Goal: Check status: Check status

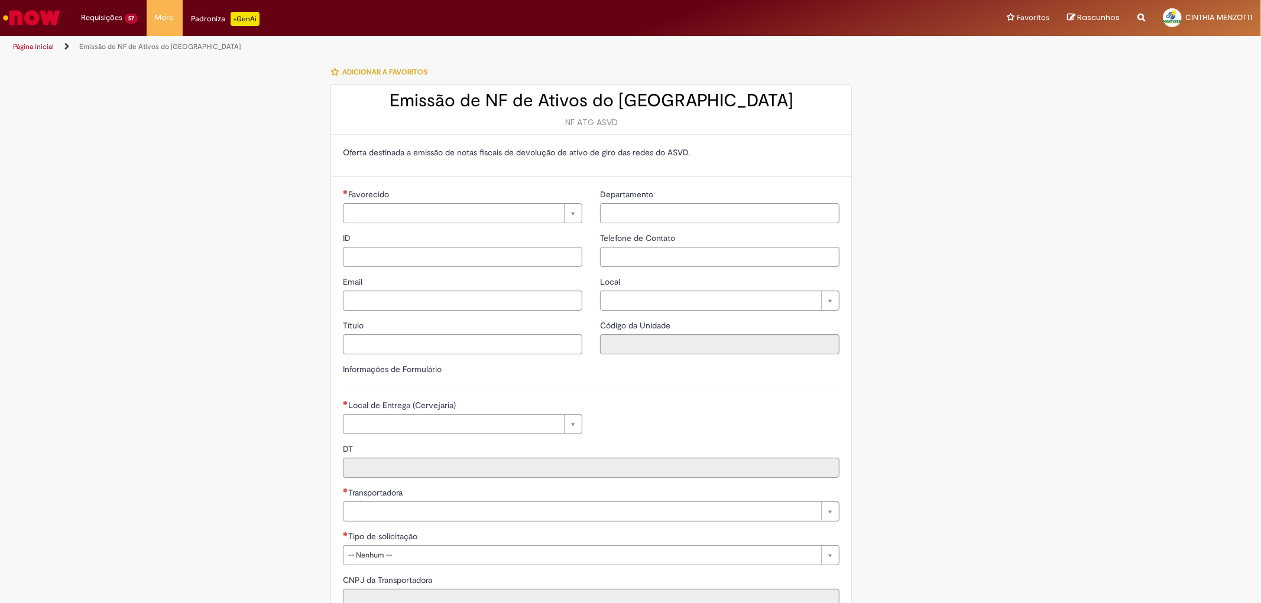
type input "**********"
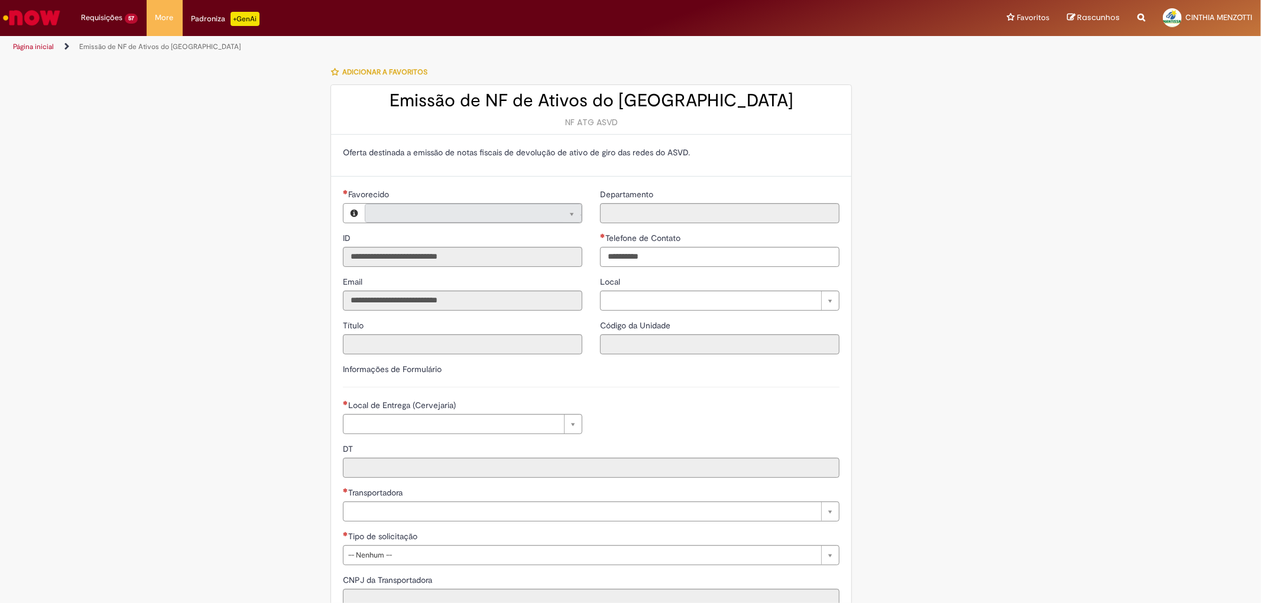
type input "**********"
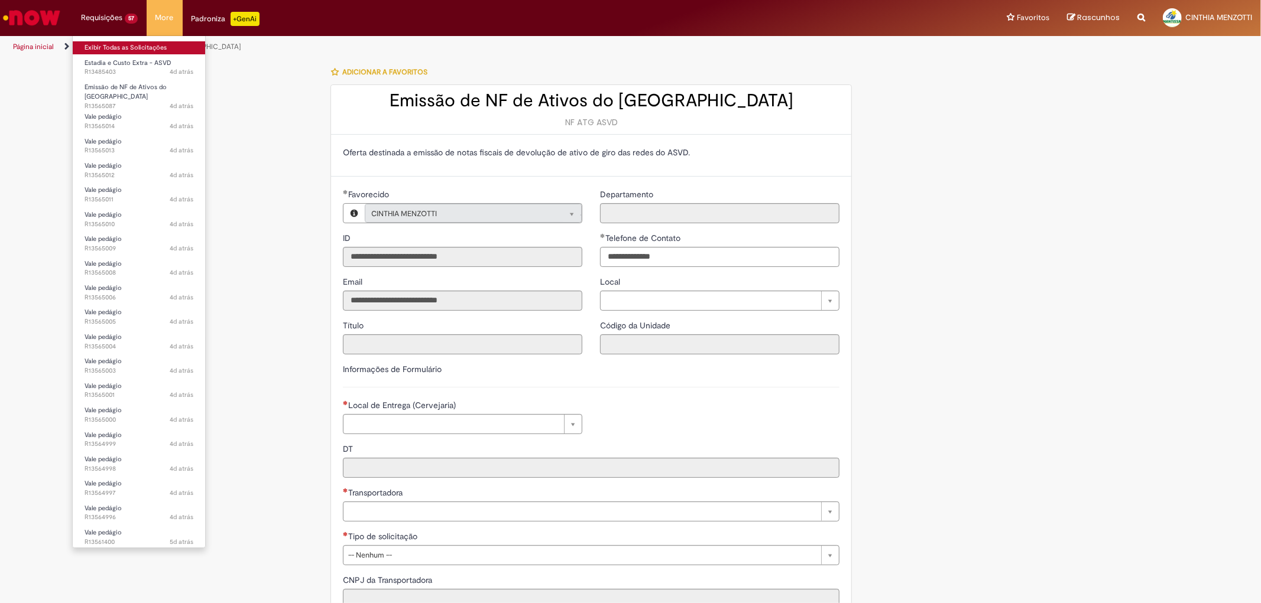
click at [132, 48] on link "Exibir Todas as Solicitações" at bounding box center [139, 47] width 132 height 13
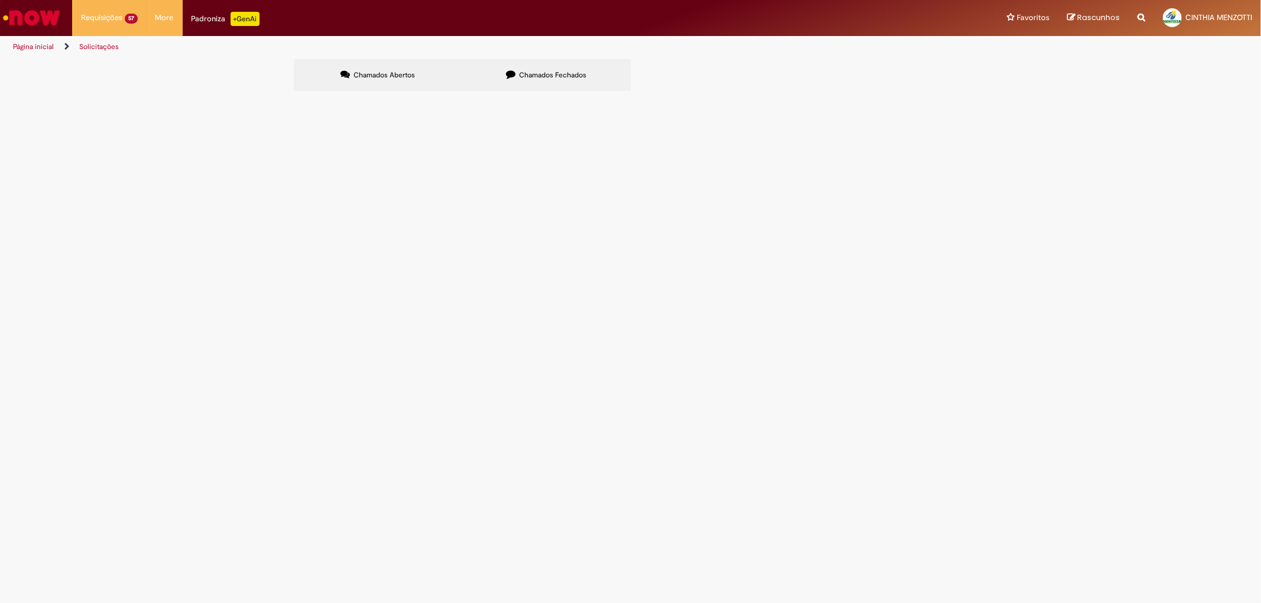
click at [598, 49] on ul "Página inicial Solicitações" at bounding box center [420, 47] width 823 height 22
click at [589, 73] on label "Chamados Fechados" at bounding box center [546, 75] width 168 height 32
click at [727, 59] on div "Chamados Abertos Chamados Fechados Itens solicitados Exportar como PDF Exportar…" at bounding box center [631, 59] width 674 height 0
click at [729, 59] on div "Chamados Abertos Chamados Fechados Itens solicitados Exportar como PDF Exportar…" at bounding box center [631, 59] width 674 height 0
click at [715, 59] on div "Chamados Abertos Chamados Fechados Itens solicitados Exportar como PDF Exportar…" at bounding box center [631, 59] width 674 height 0
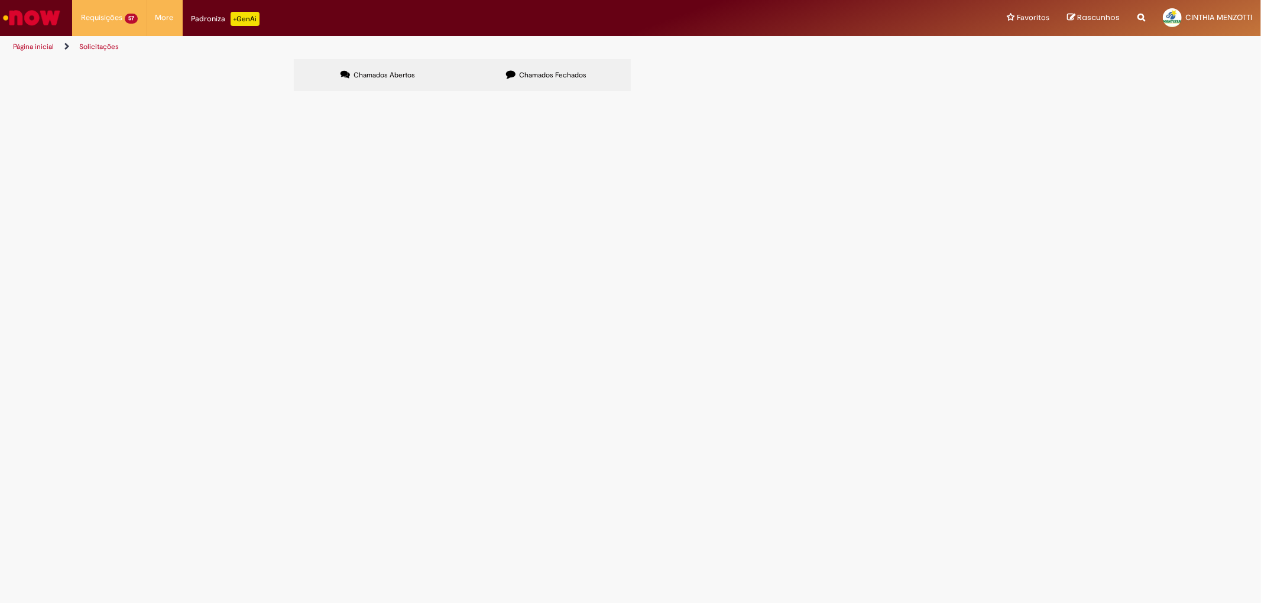
click at [715, 59] on div "Chamados Abertos Chamados Fechados Itens solicitados Exportar como PDF Exportar…" at bounding box center [631, 59] width 674 height 0
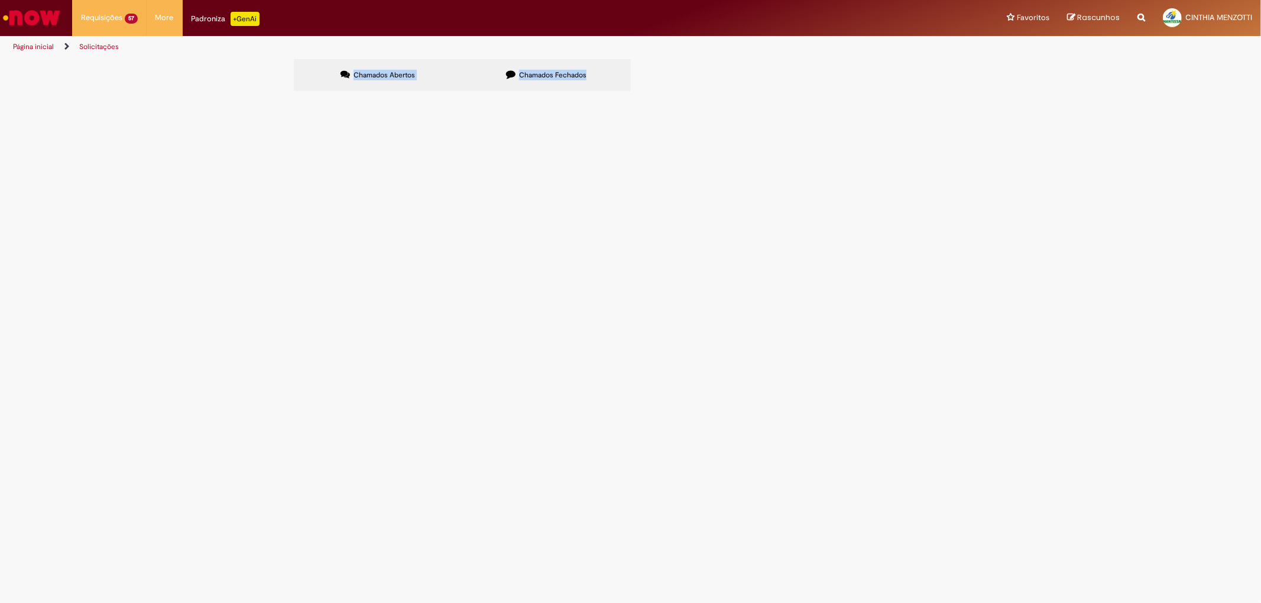
click at [717, 75] on div "Pular para o conteúdo da página Requisições 57 Exibir Todas as Solicitações Est…" at bounding box center [630, 301] width 1261 height 603
click at [717, 59] on div "Chamados Abertos Chamados Fechados Itens solicitados Exportar como PDF Exportar…" at bounding box center [631, 59] width 674 height 0
click at [721, 59] on div "Chamados Abertos Chamados Fechados Itens solicitados Exportar como PDF Exportar…" at bounding box center [631, 59] width 674 height 0
click at [385, 72] on label "Chamados Abertos" at bounding box center [378, 75] width 168 height 32
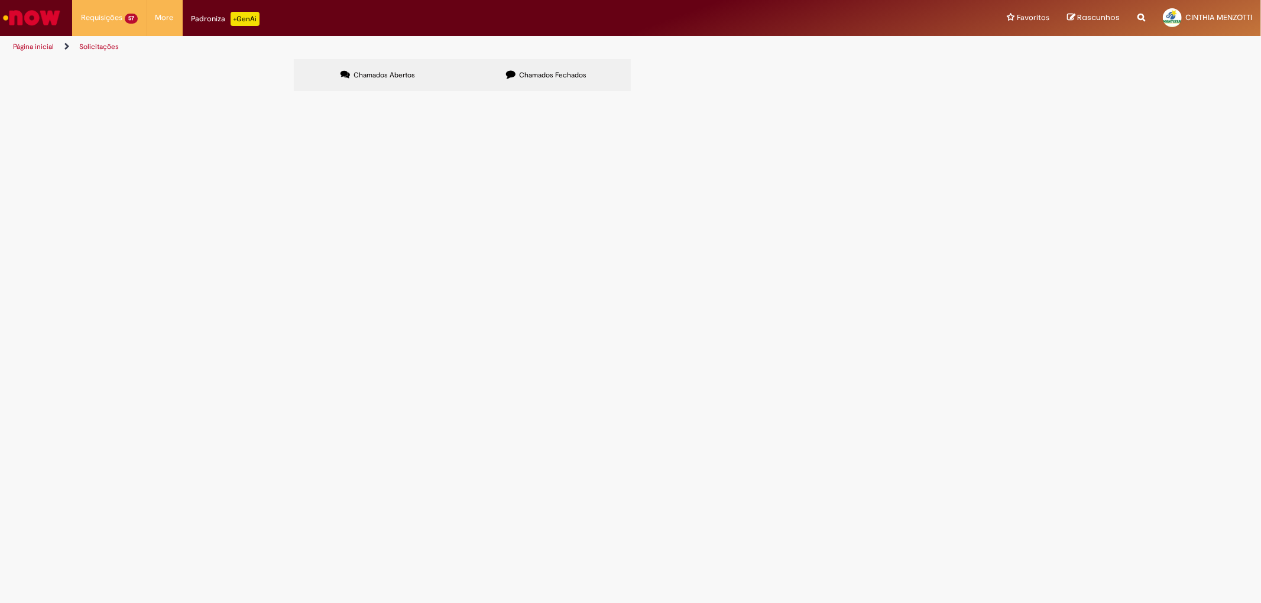
click at [535, 69] on label "Chamados Fechados" at bounding box center [546, 75] width 168 height 32
click at [408, 70] on span "Chamados Abertos" at bounding box center [383, 74] width 61 height 9
click at [0, 0] on span "Emissão de NF de Ativos do [GEOGRAPHIC_DATA]" at bounding box center [0, 0] width 0 height 0
click at [0, 0] on td "Emissão de NF de Ativos do [GEOGRAPHIC_DATA]" at bounding box center [0, 0] width 0 height 0
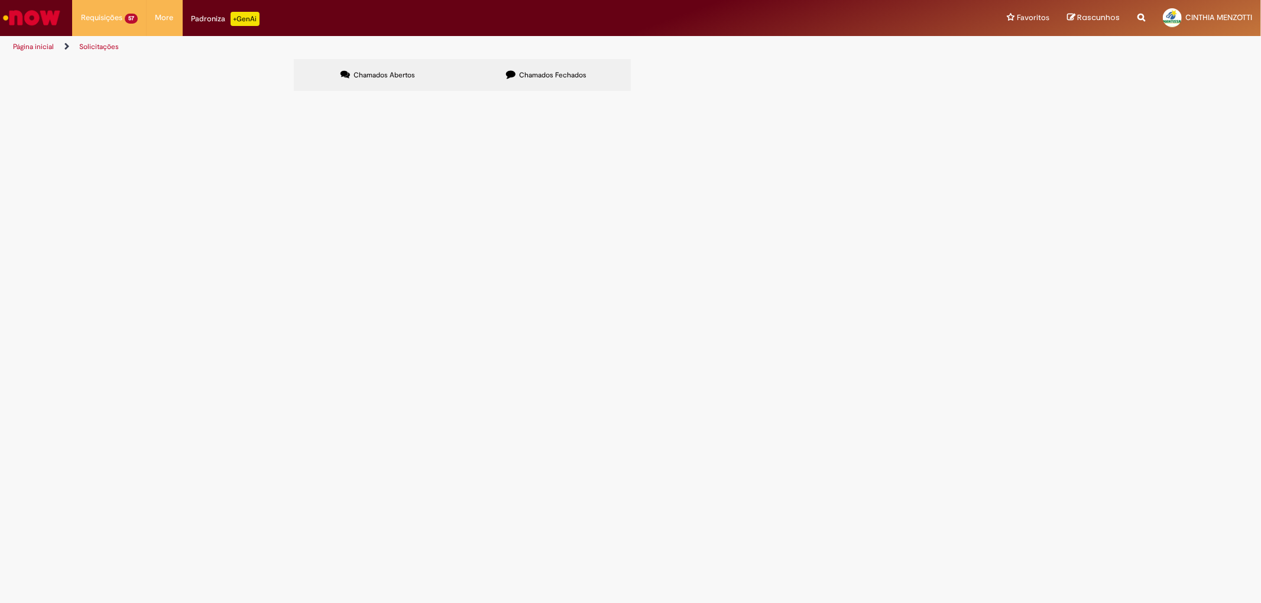
click at [0, 0] on span "Emissão de NF de Ativos do [GEOGRAPHIC_DATA]" at bounding box center [0, 0] width 0 height 0
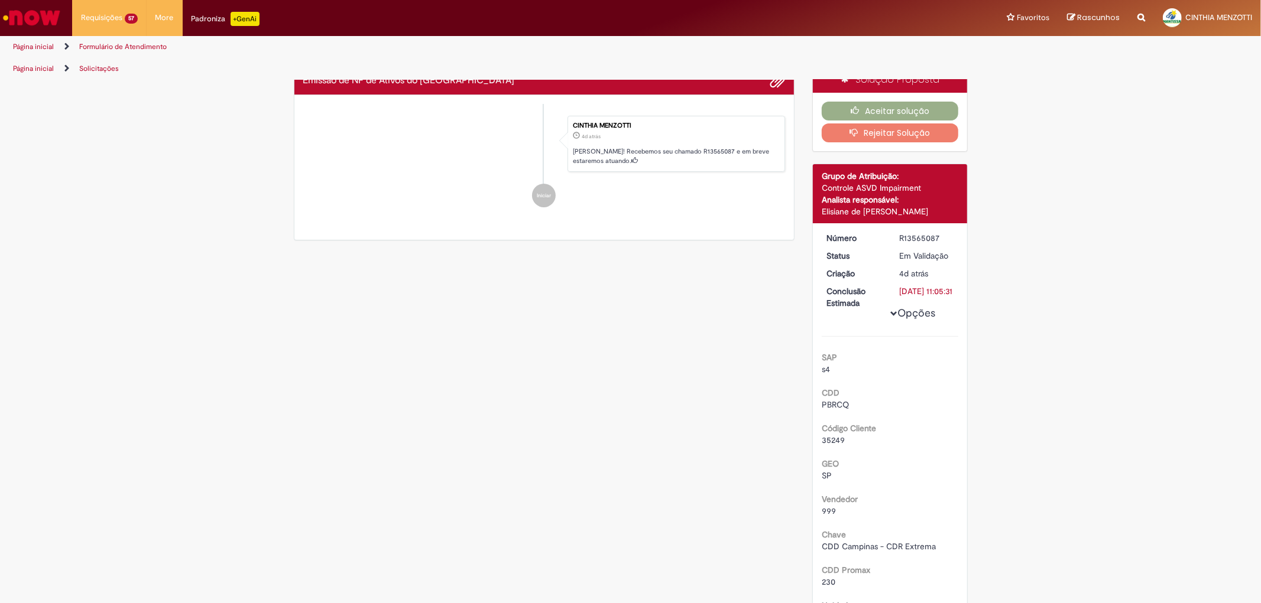
click at [453, 154] on li "CINTHIA MENZOTTI 4d atrás 4 dias atrás Ola! Recebemos seu chamado R13565087 e e…" at bounding box center [544, 144] width 482 height 57
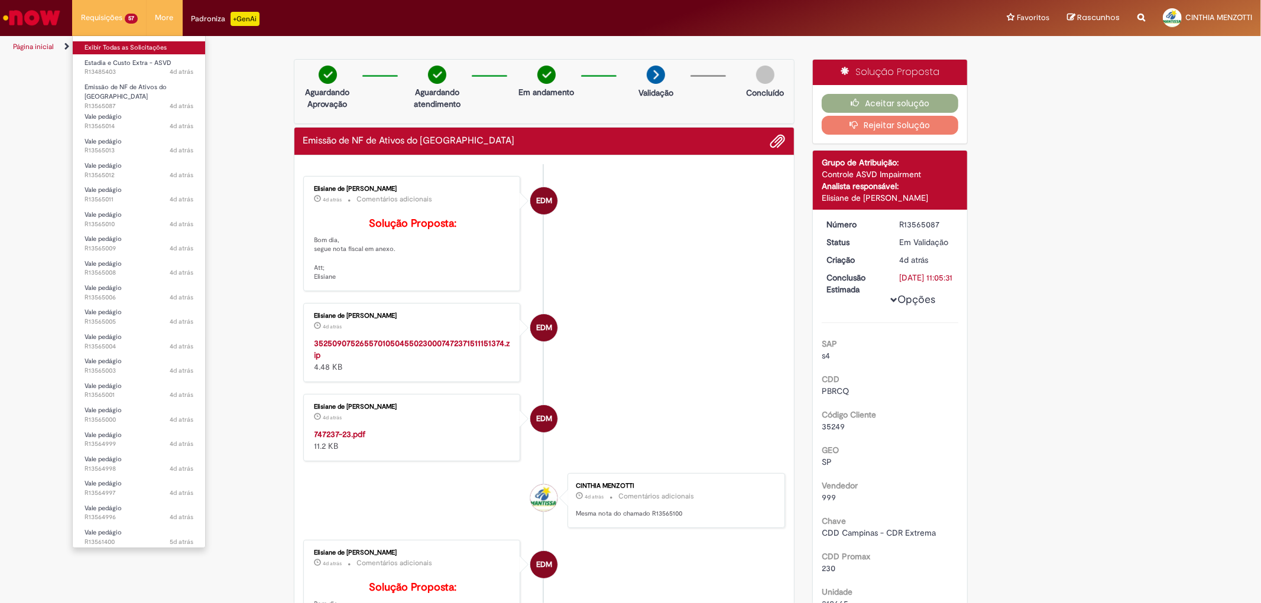
click at [134, 49] on link "Exibir Todas as Solicitações" at bounding box center [139, 47] width 132 height 13
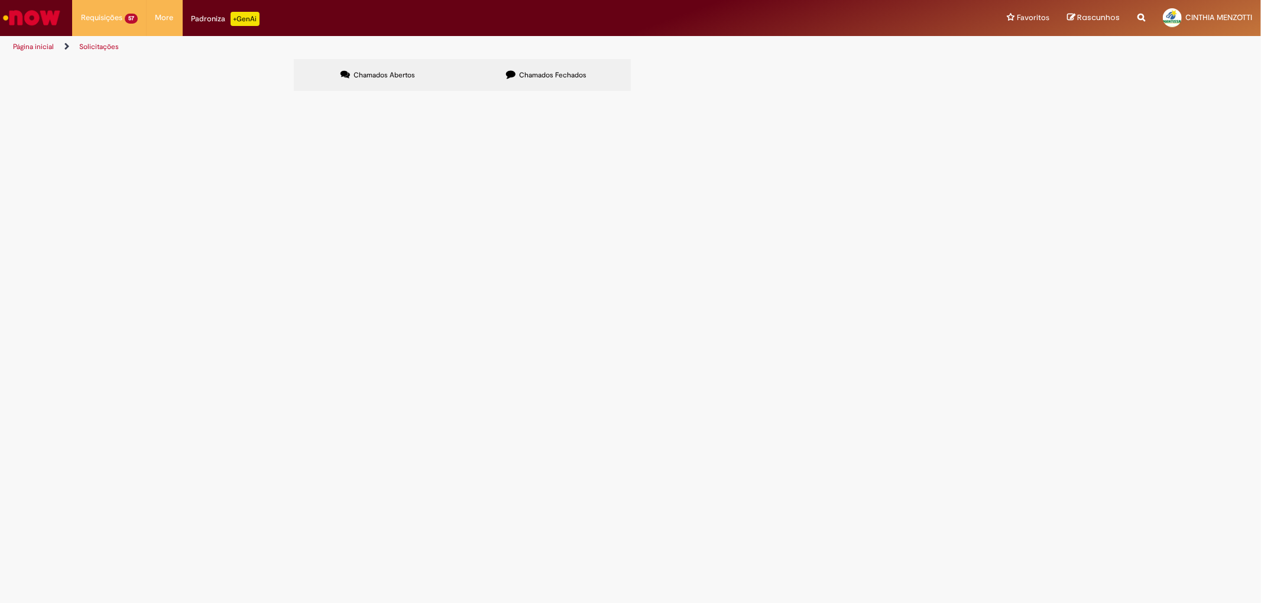
click at [602, 77] on label "Chamados Fechados" at bounding box center [546, 75] width 168 height 32
click at [0, 0] on link at bounding box center [0, 0] width 0 height 0
click at [0, 0] on span "6102084890" at bounding box center [0, 0] width 0 height 0
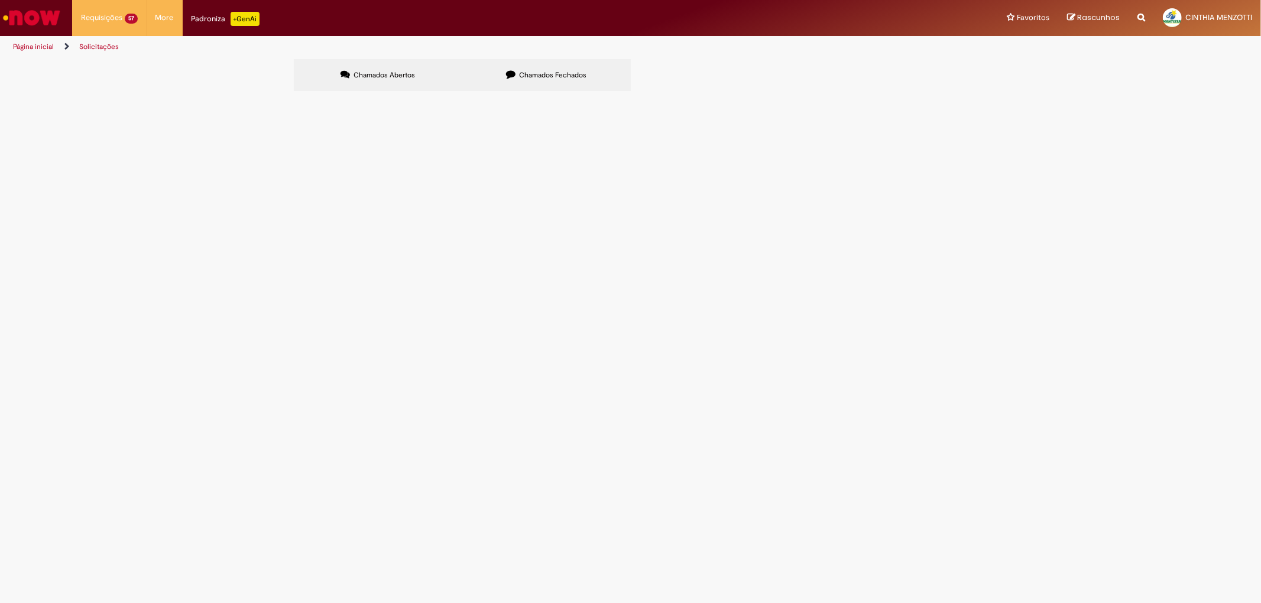
click at [0, 0] on span "Emissão de NF de Ativos do [GEOGRAPHIC_DATA]" at bounding box center [0, 0] width 0 height 0
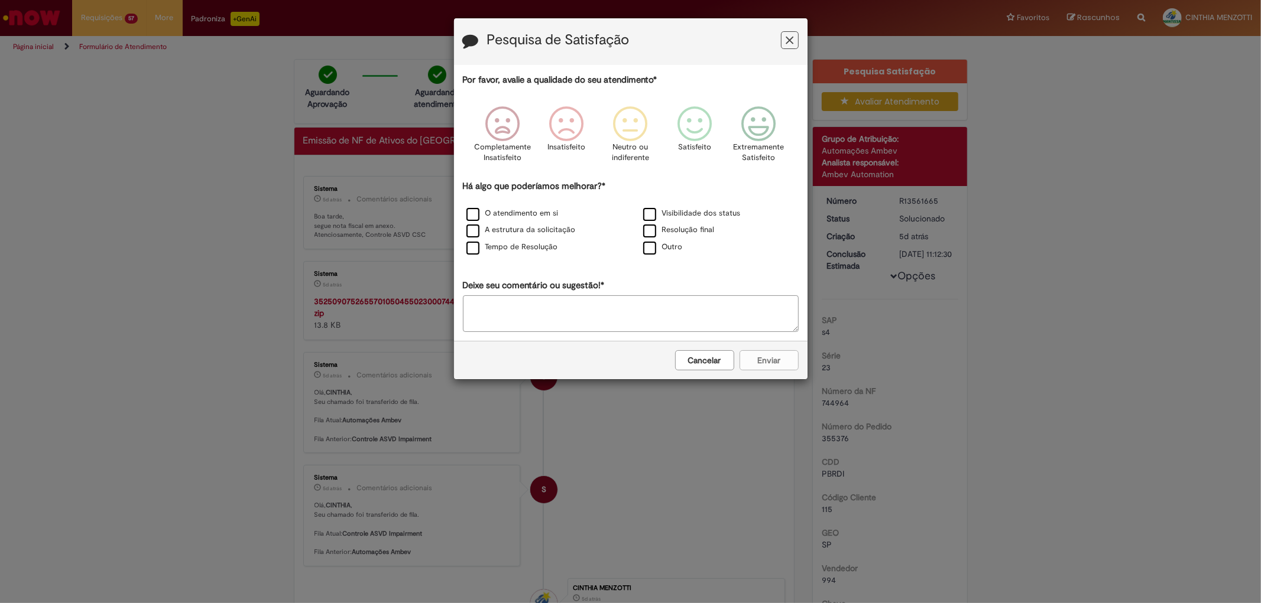
click at [793, 34] on button "Feedback" at bounding box center [790, 40] width 18 height 18
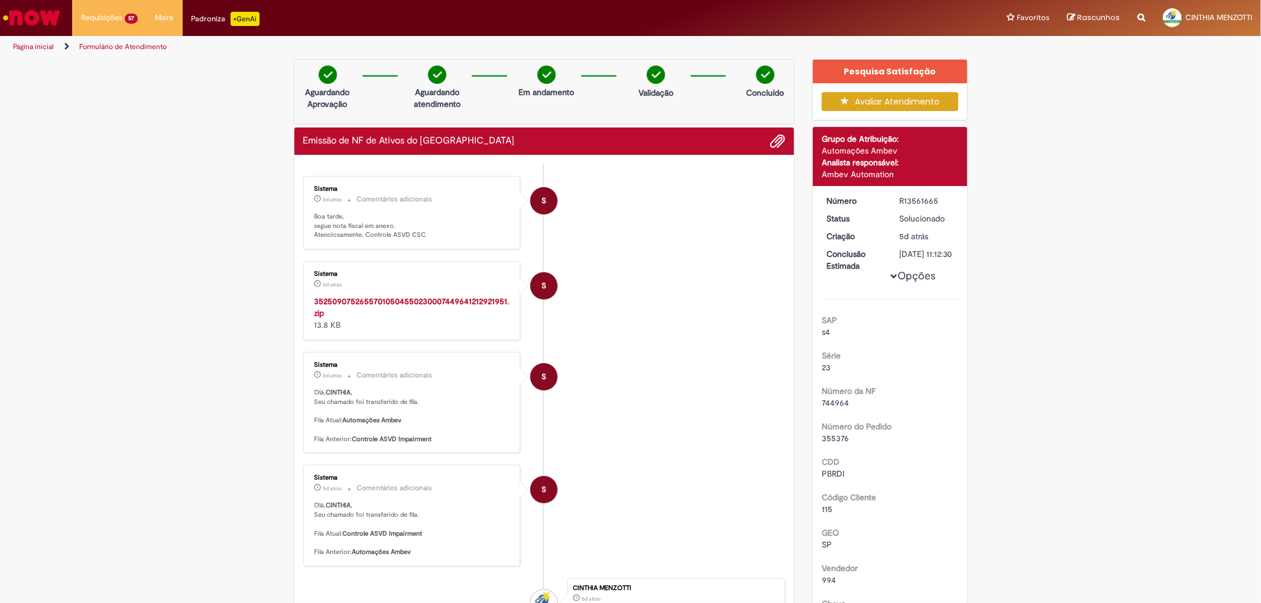
click at [410, 303] on strong "35250907526557010504550230007449641212921951.zip" at bounding box center [411, 307] width 195 height 22
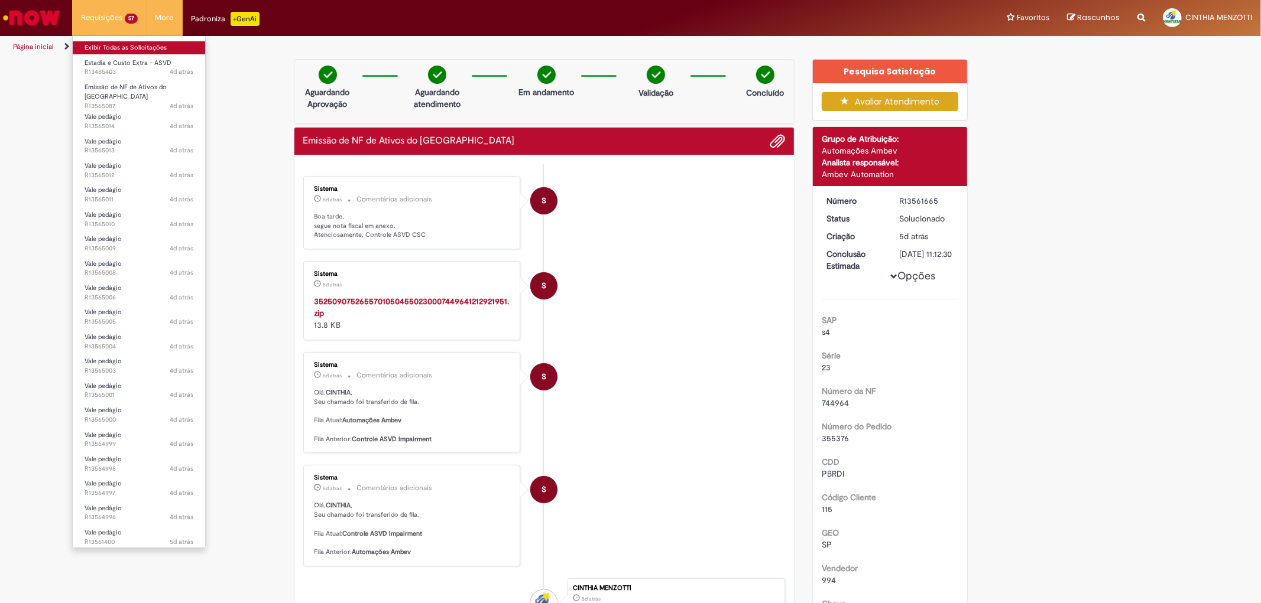
click at [140, 52] on link "Exibir Todas as Solicitações" at bounding box center [139, 47] width 132 height 13
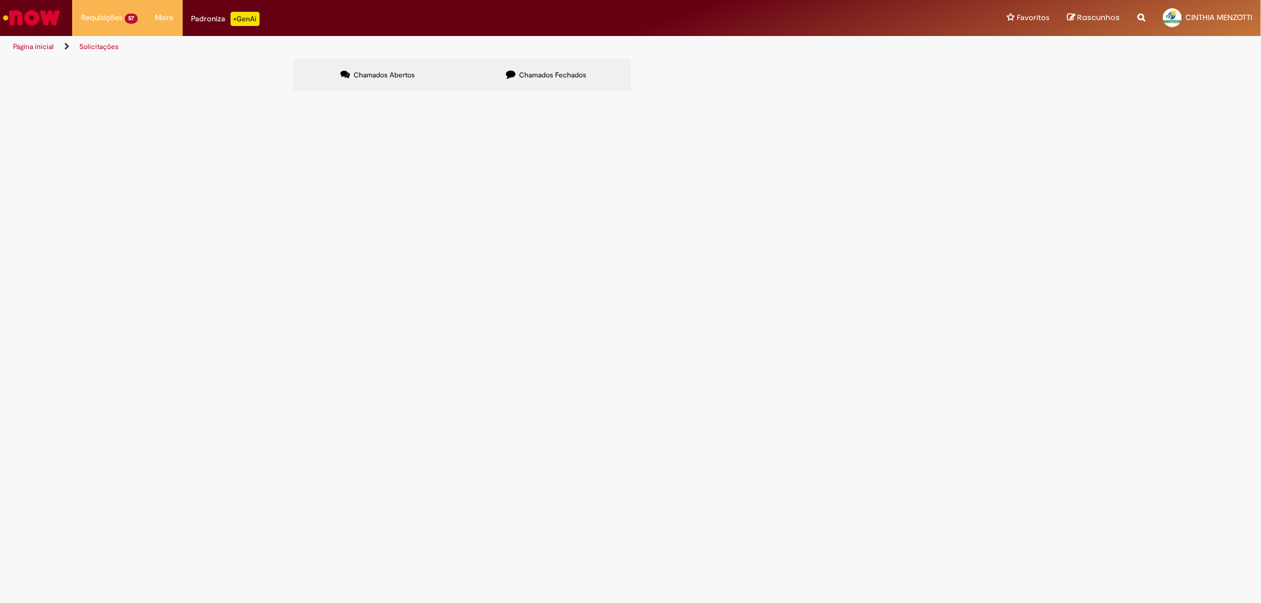
click at [554, 80] on label "Chamados Fechados" at bounding box center [546, 75] width 168 height 32
click at [0, 0] on link at bounding box center [0, 0] width 0 height 0
click at [0, 0] on span "Emissão de NF de Ativos do [GEOGRAPHIC_DATA]" at bounding box center [0, 0] width 0 height 0
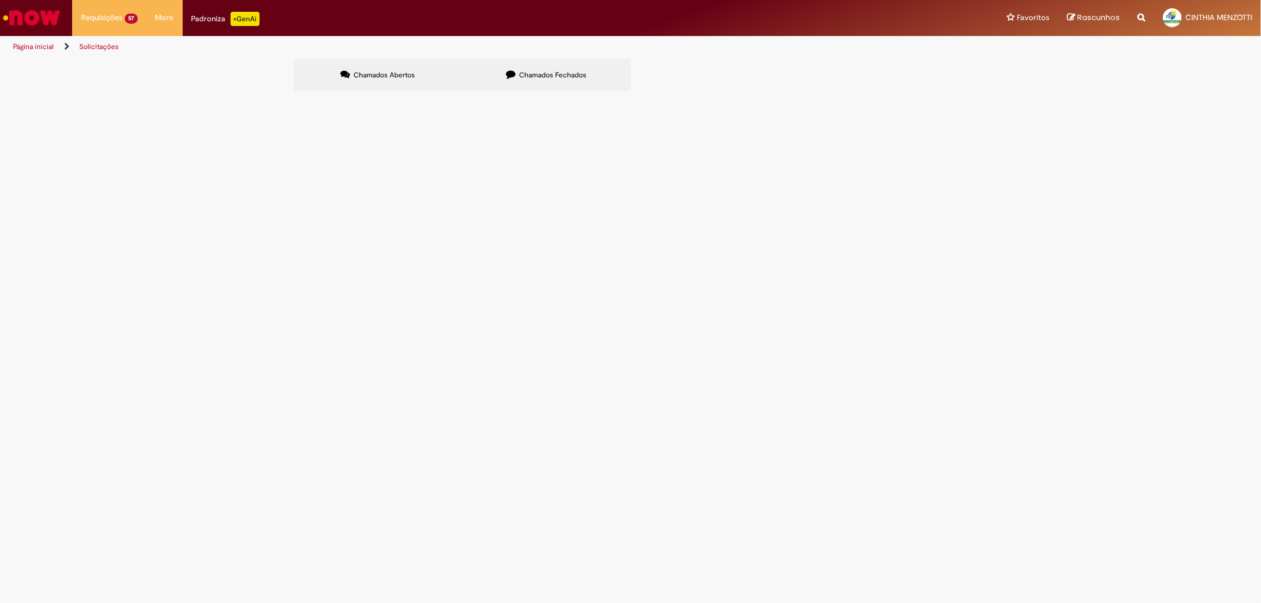
click at [0, 0] on span "Emissão de NF de Ativos do [GEOGRAPHIC_DATA]" at bounding box center [0, 0] width 0 height 0
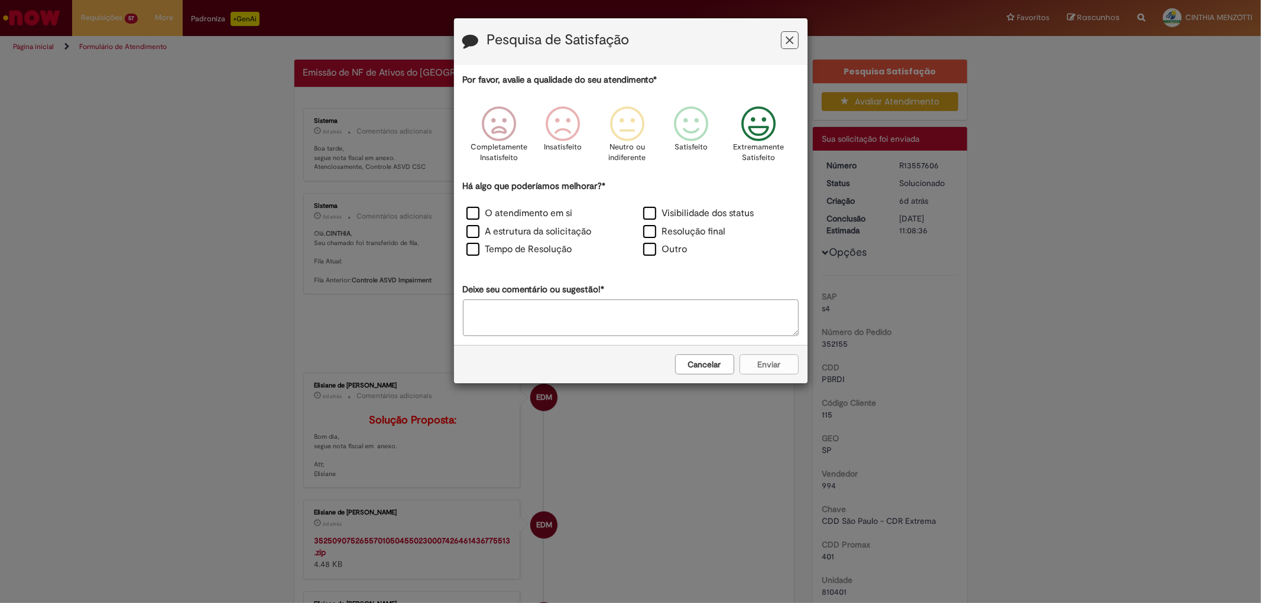
click at [749, 134] on icon "Feedback" at bounding box center [758, 123] width 44 height 35
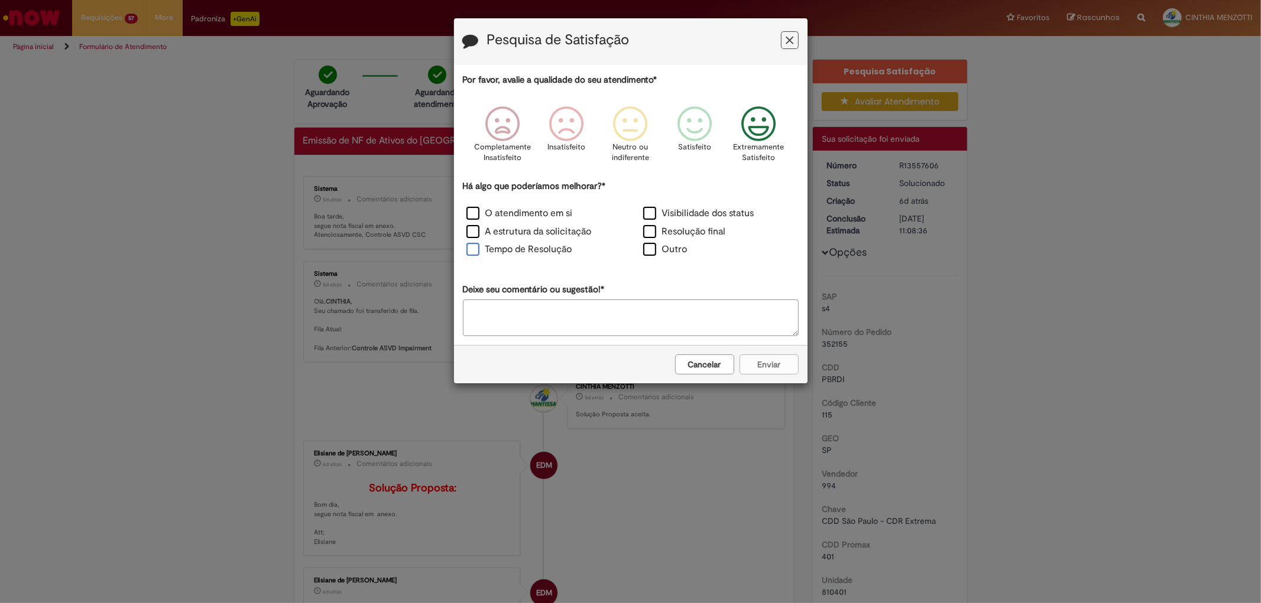
click at [541, 253] on label "Tempo de Resolução" at bounding box center [519, 250] width 106 height 14
click at [782, 364] on button "Enviar" at bounding box center [768, 365] width 59 height 20
click at [767, 358] on button "Cancelar" at bounding box center [768, 365] width 59 height 20
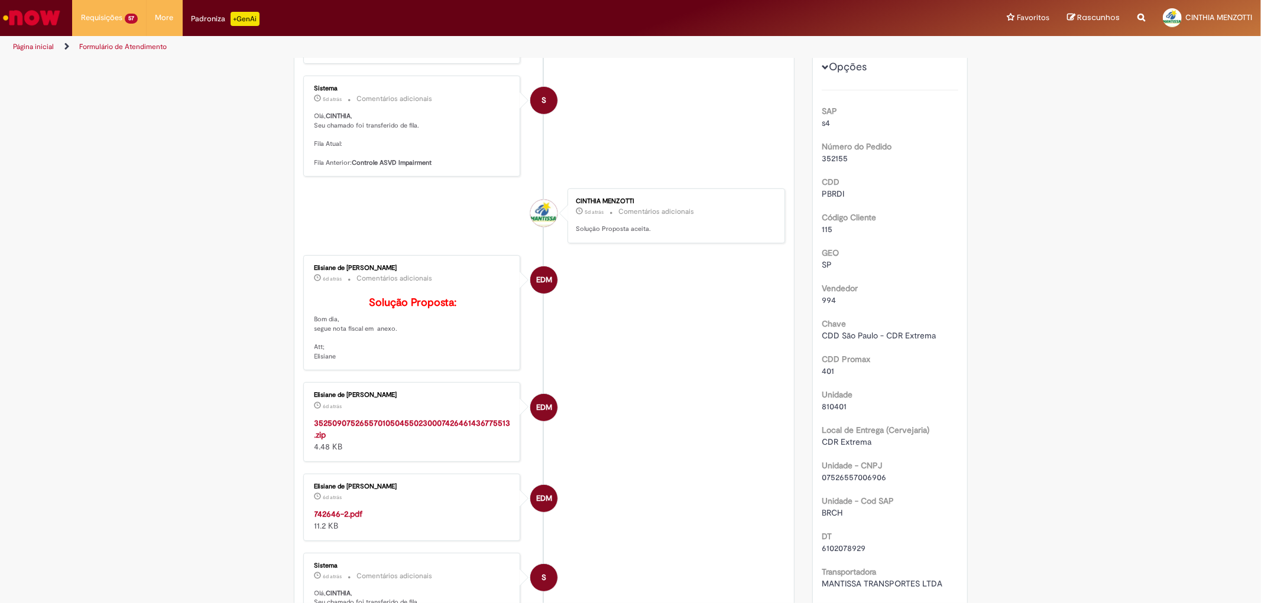
scroll to position [197, 0]
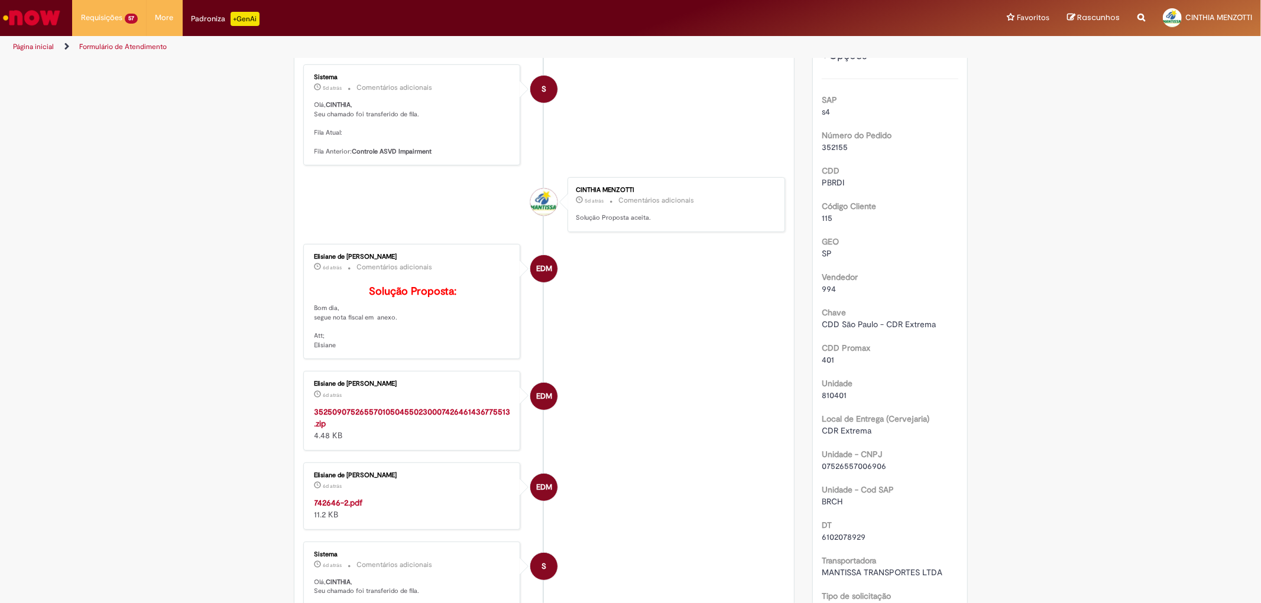
click at [339, 508] on strong "742646-2.pdf" at bounding box center [338, 503] width 48 height 11
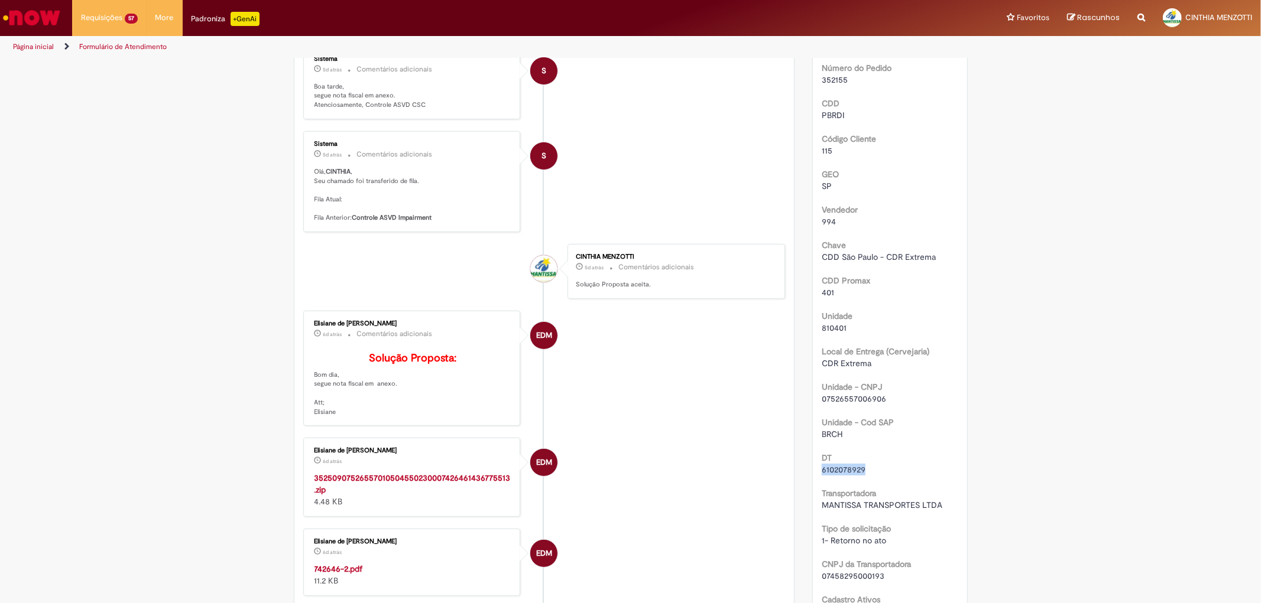
drag, startPoint x: 874, startPoint y: 470, endPoint x: 800, endPoint y: 466, distance: 73.4
click at [803, 466] on div "Detalhes do tíquete Sua solicitação foi enviada Número R13557606 Status Solucio…" at bounding box center [889, 379] width 173 height 1034
copy span "6102078929"
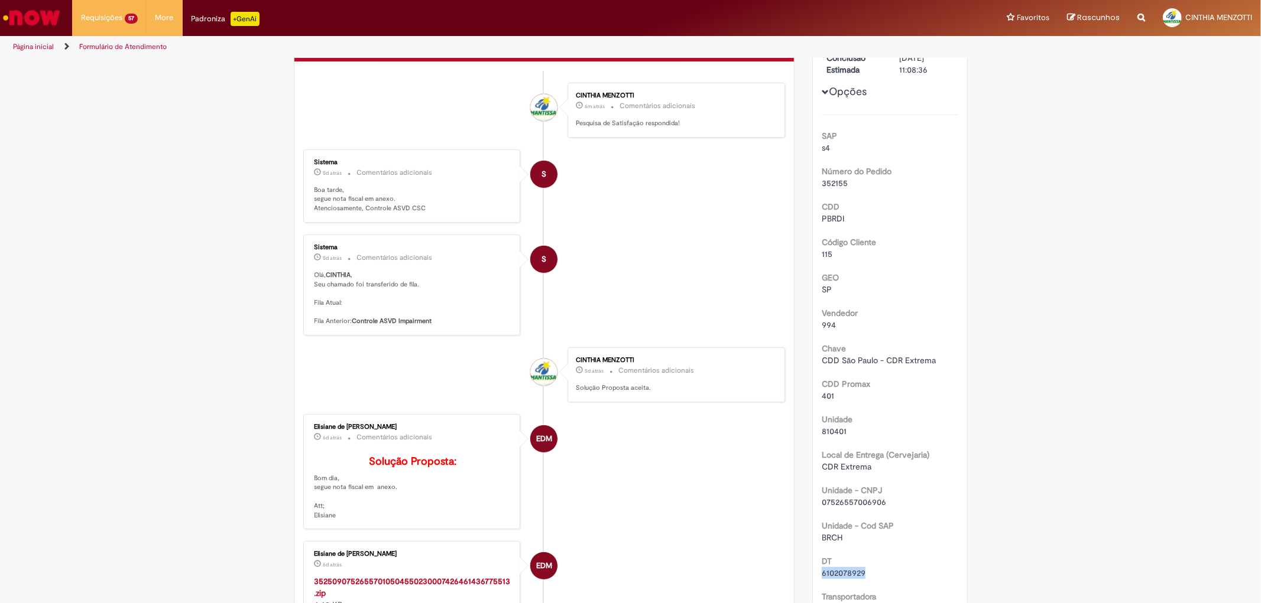
scroll to position [0, 0]
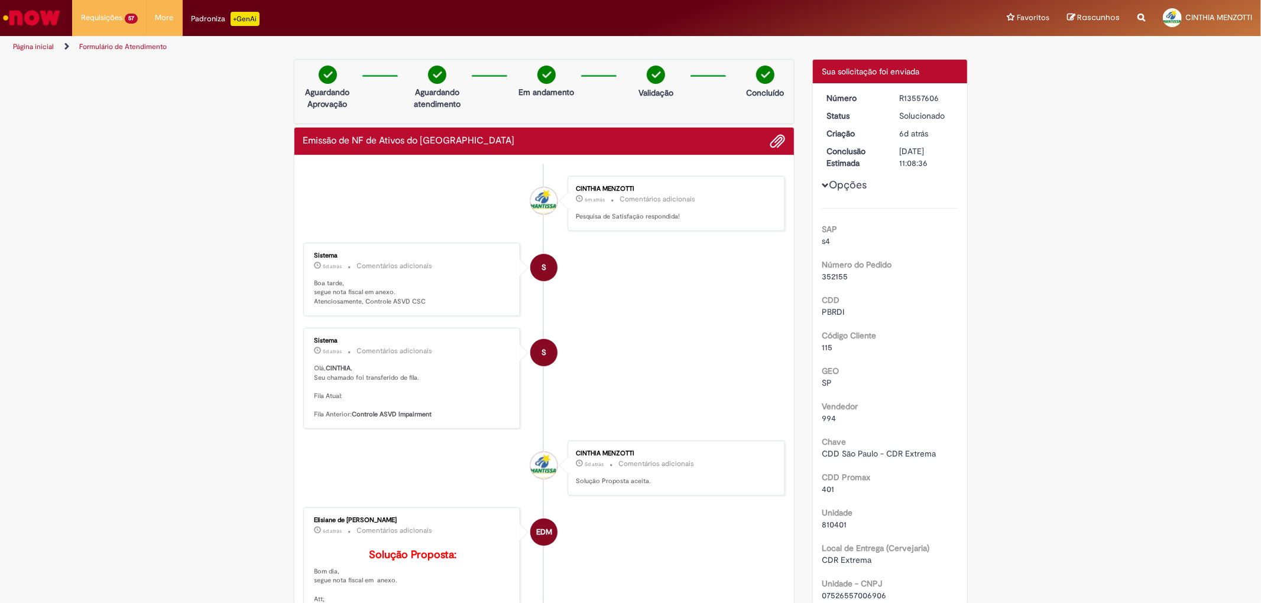
click at [46, 16] on img "Ir para a Homepage" at bounding box center [31, 18] width 61 height 24
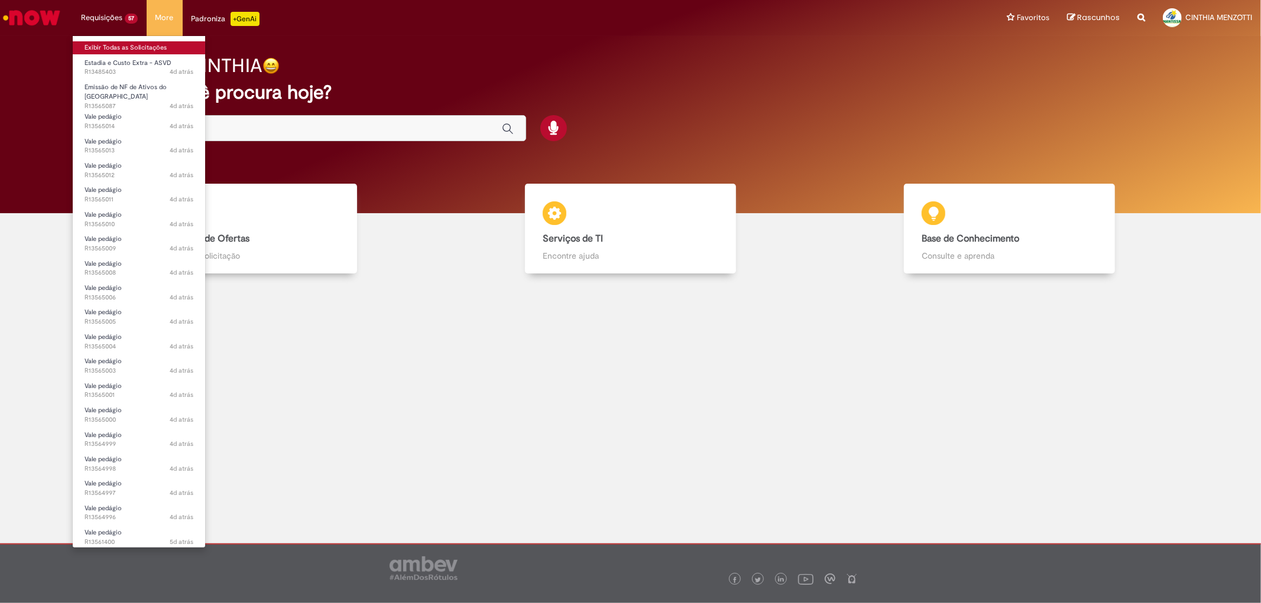
click at [141, 46] on link "Exibir Todas as Solicitações" at bounding box center [139, 47] width 132 height 13
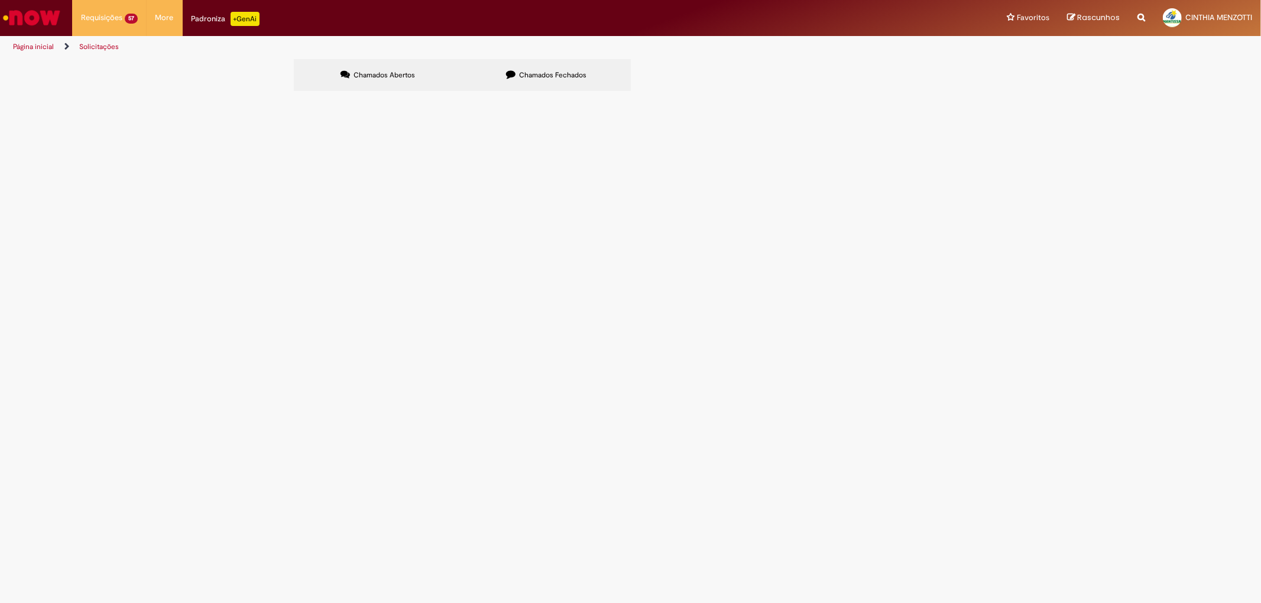
click at [572, 79] on span "Chamados Fechados" at bounding box center [552, 74] width 67 height 9
click at [0, 0] on span "6102078850" at bounding box center [0, 0] width 0 height 0
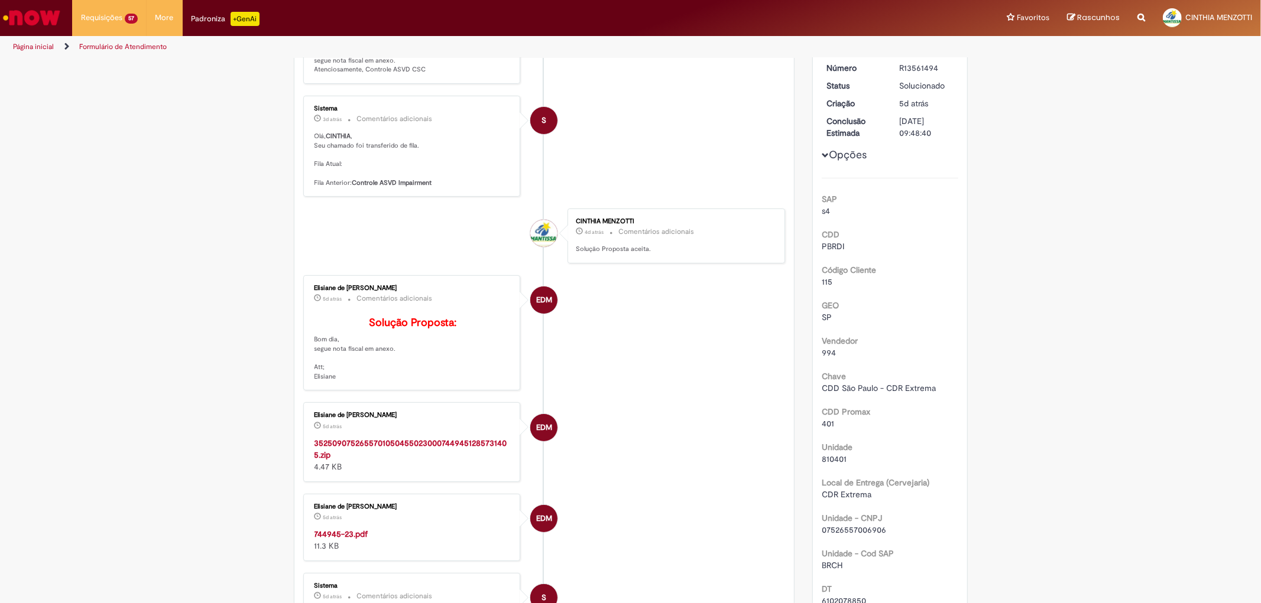
scroll to position [197, 0]
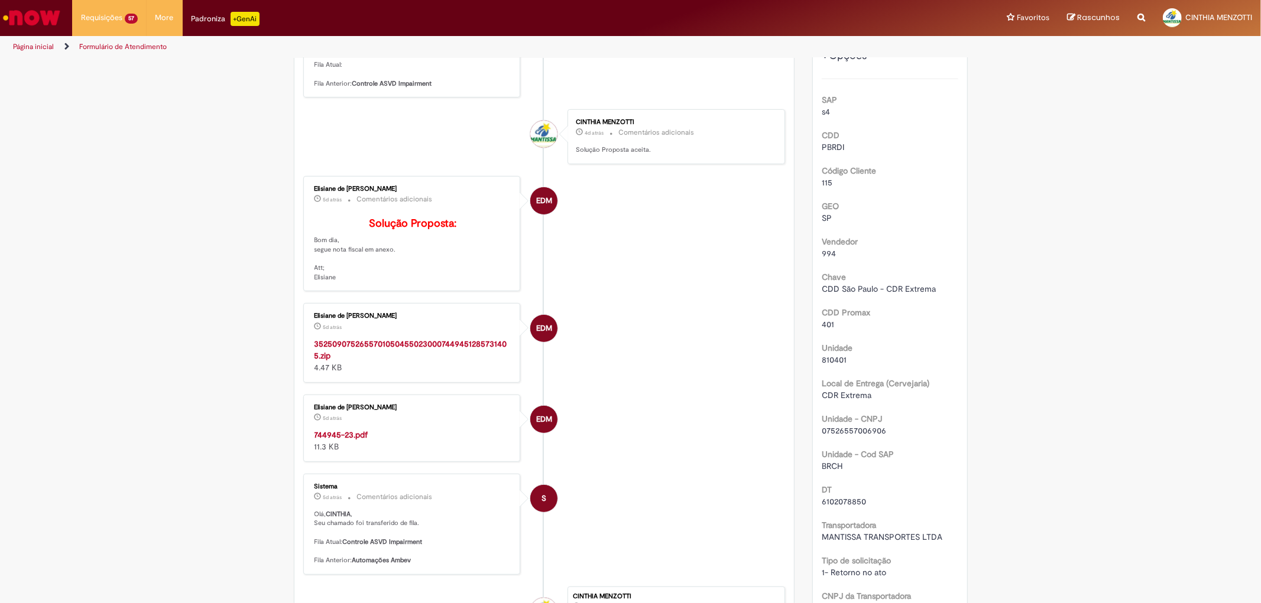
click at [352, 440] on strong "744945-23.pdf" at bounding box center [341, 435] width 54 height 11
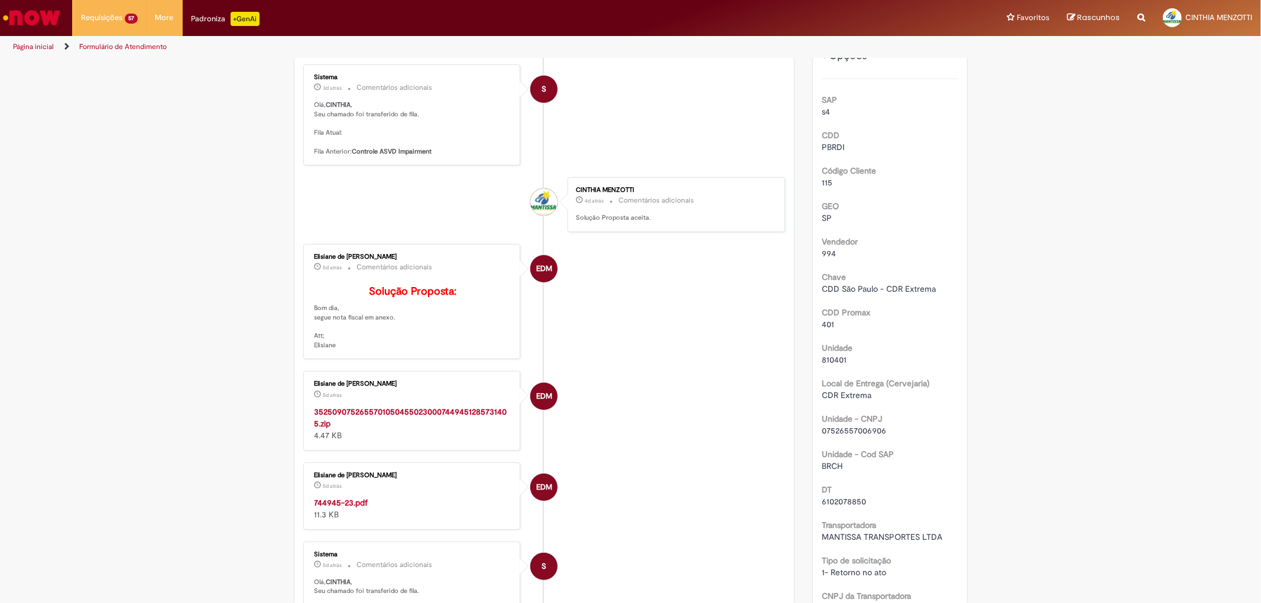
scroll to position [265, 0]
